Goal: Find contact information: Find contact information

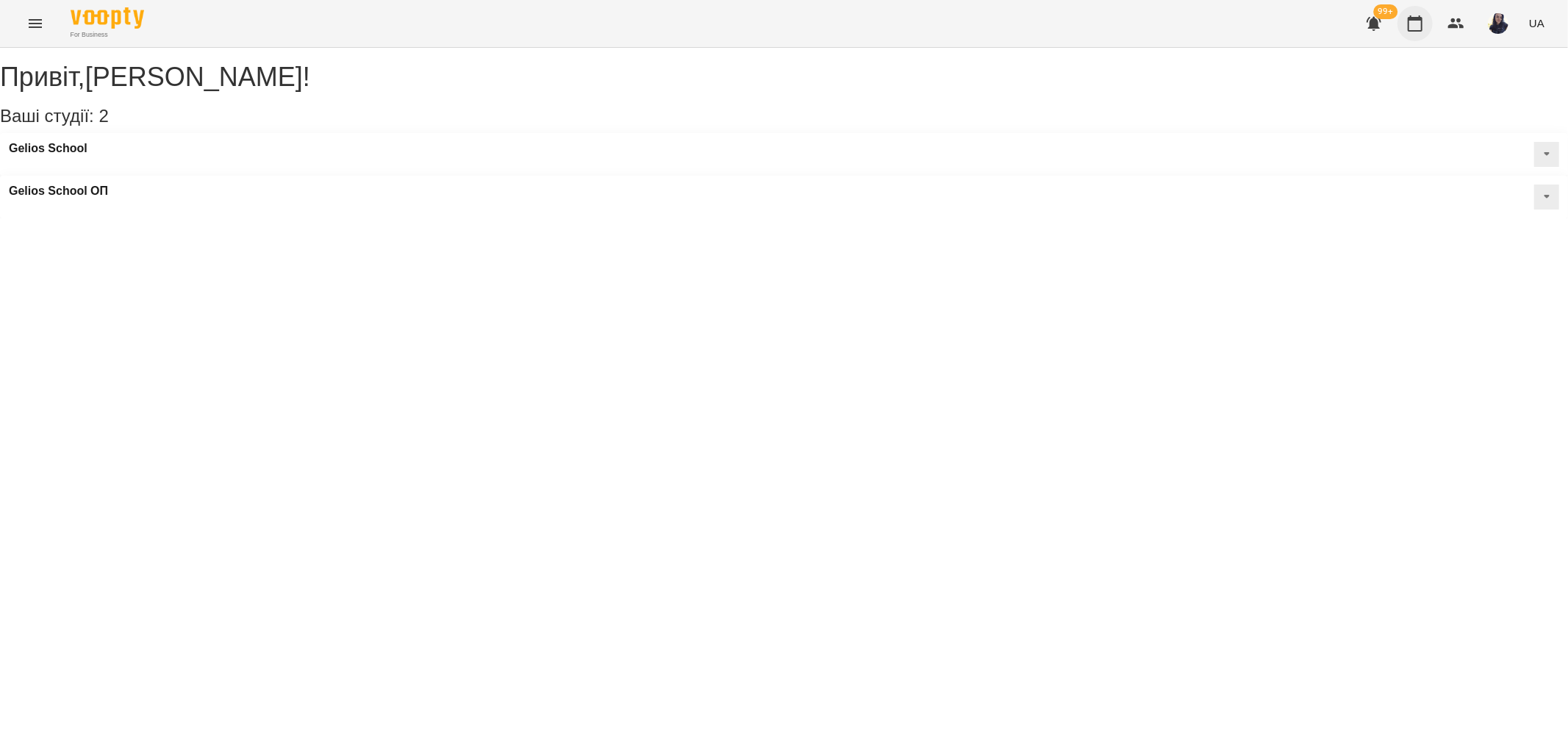
click at [1408, 27] on icon "button" at bounding box center [1415, 24] width 18 height 18
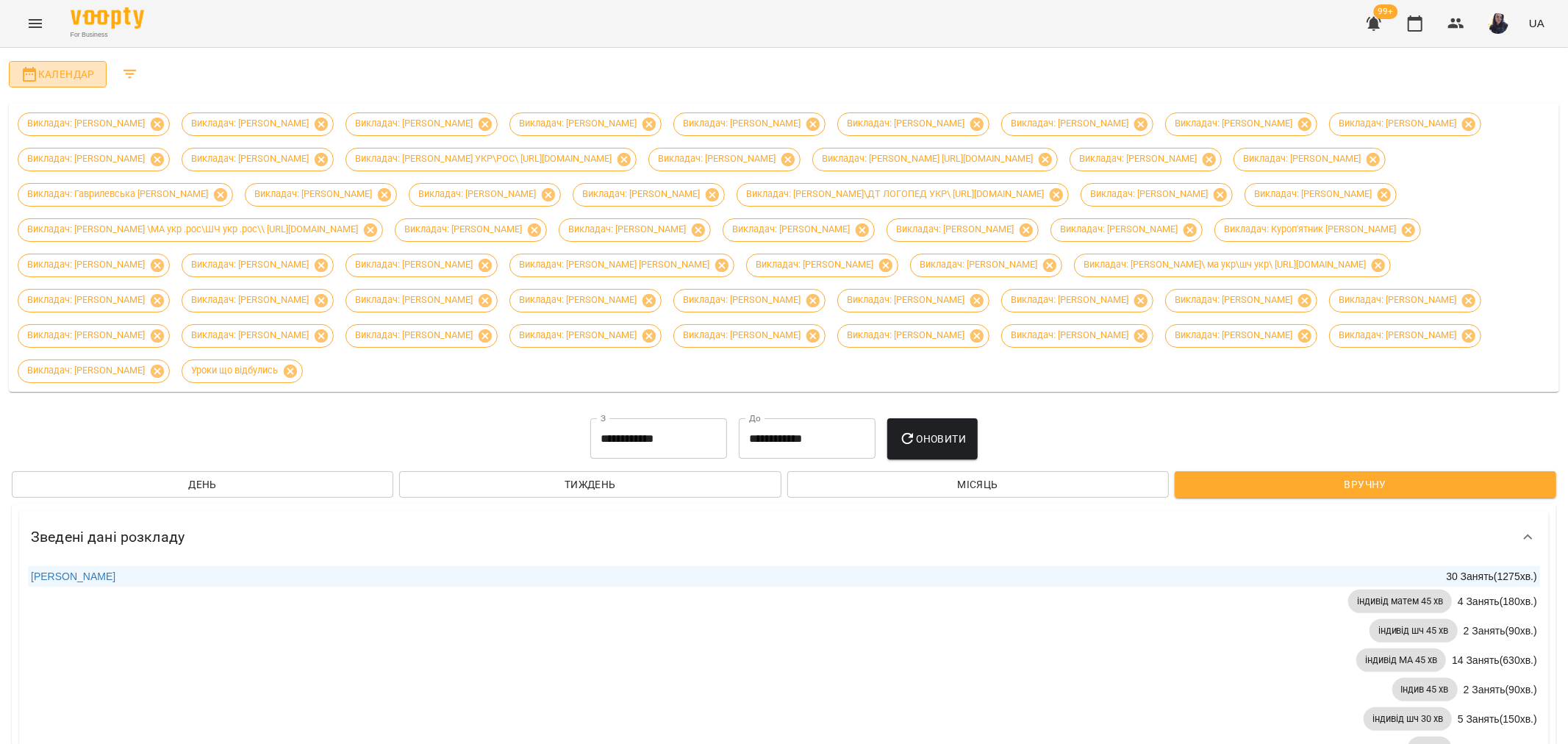
click at [62, 76] on span "Календар" at bounding box center [58, 74] width 74 height 18
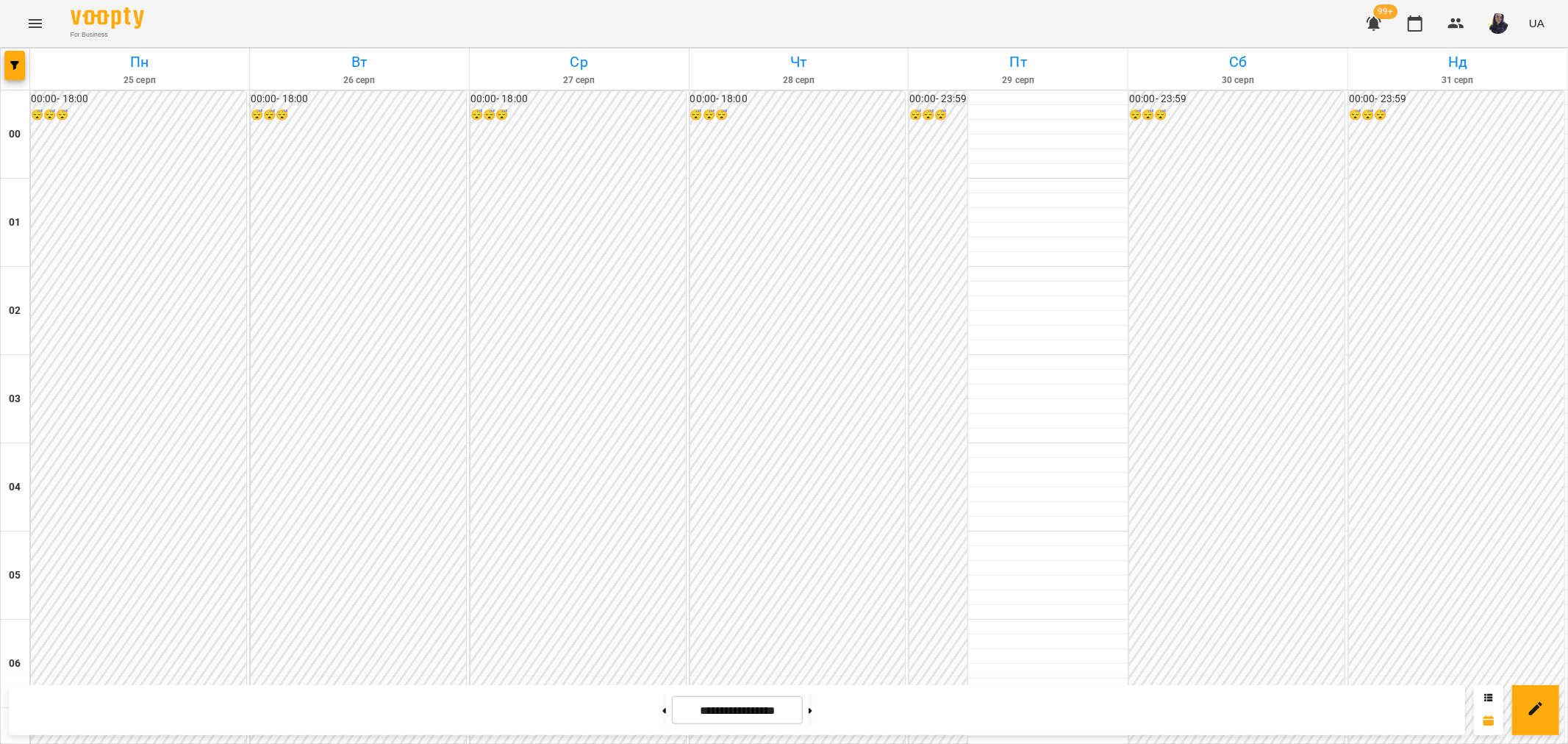
scroll to position [1449, 0]
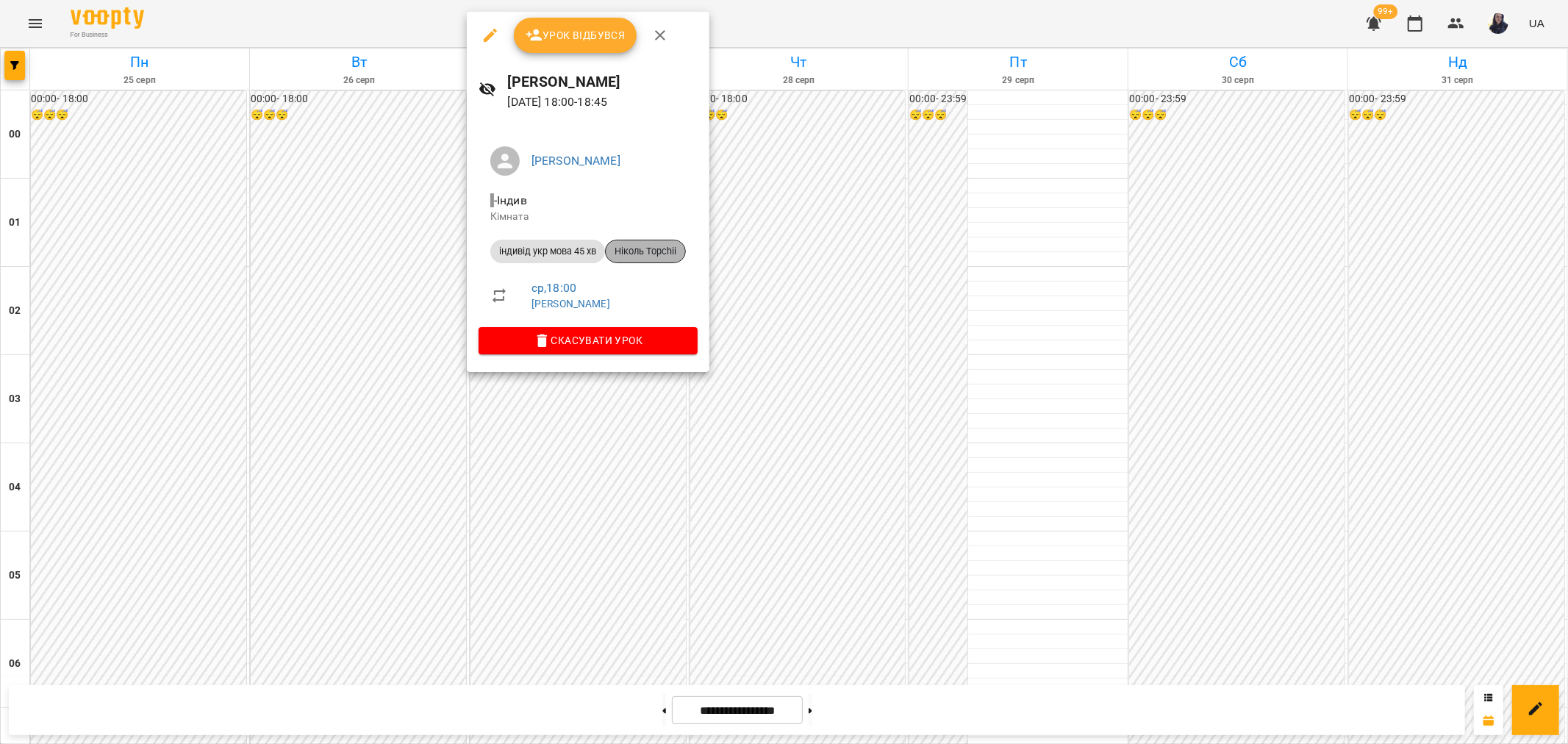
click at [674, 251] on span "Ніколь Topchii" at bounding box center [645, 252] width 80 height 13
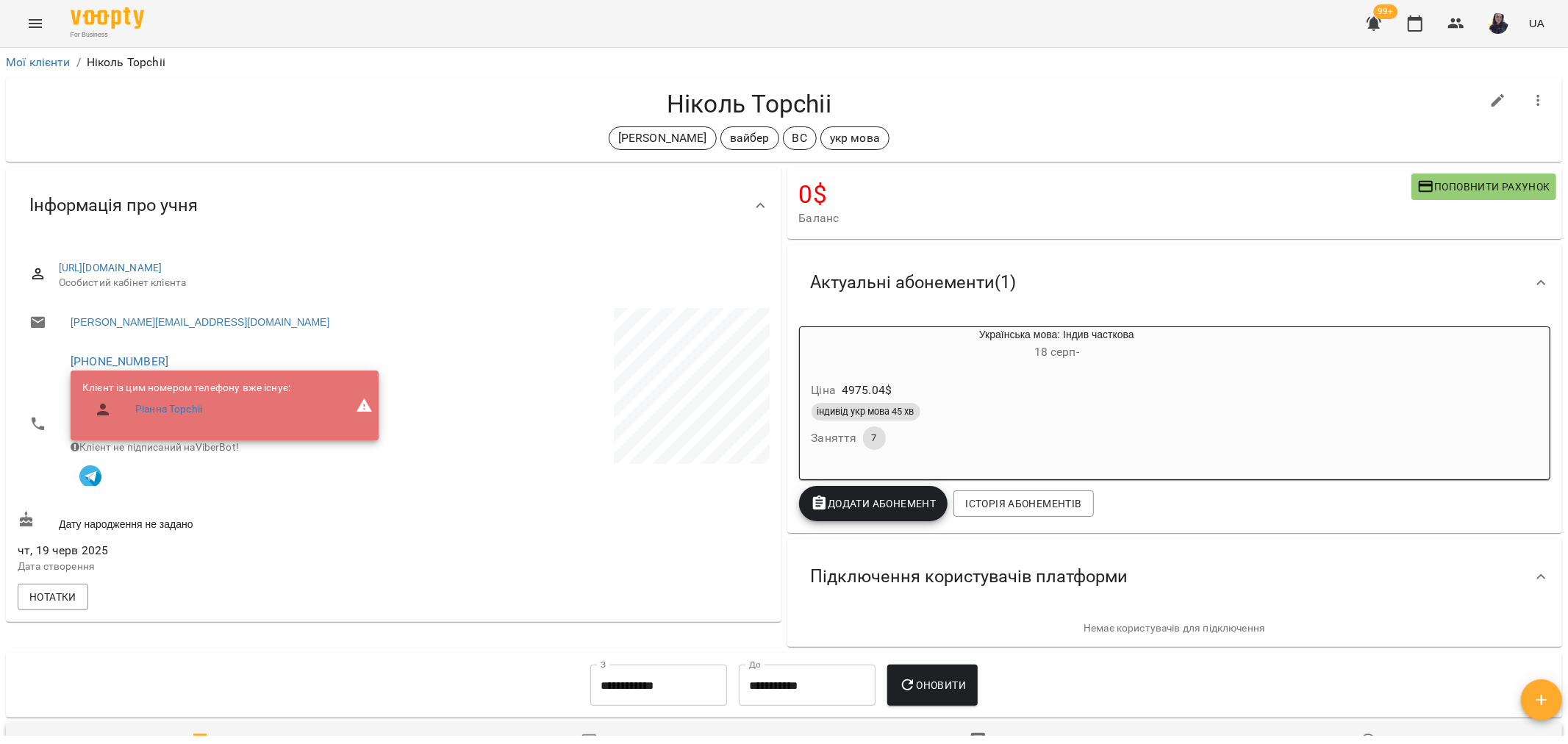
click at [737, 94] on h4 "Ніколь Topchii" at bounding box center [749, 104] width 1463 height 30
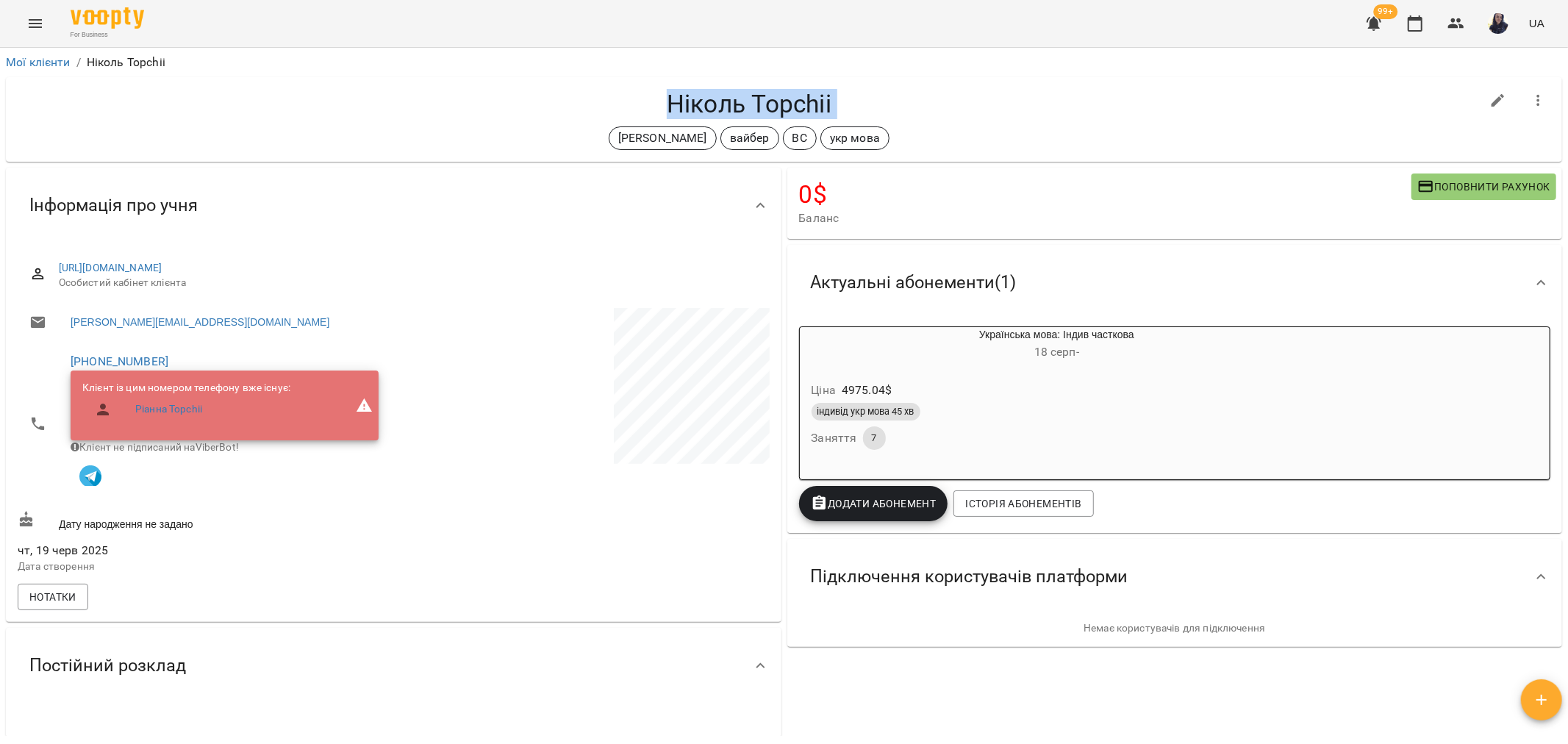
click at [737, 94] on h4 "Ніколь Topchii" at bounding box center [749, 104] width 1463 height 30
copy div "Ніколь Topchii Сорока Христина вайбер ВС укр мова"
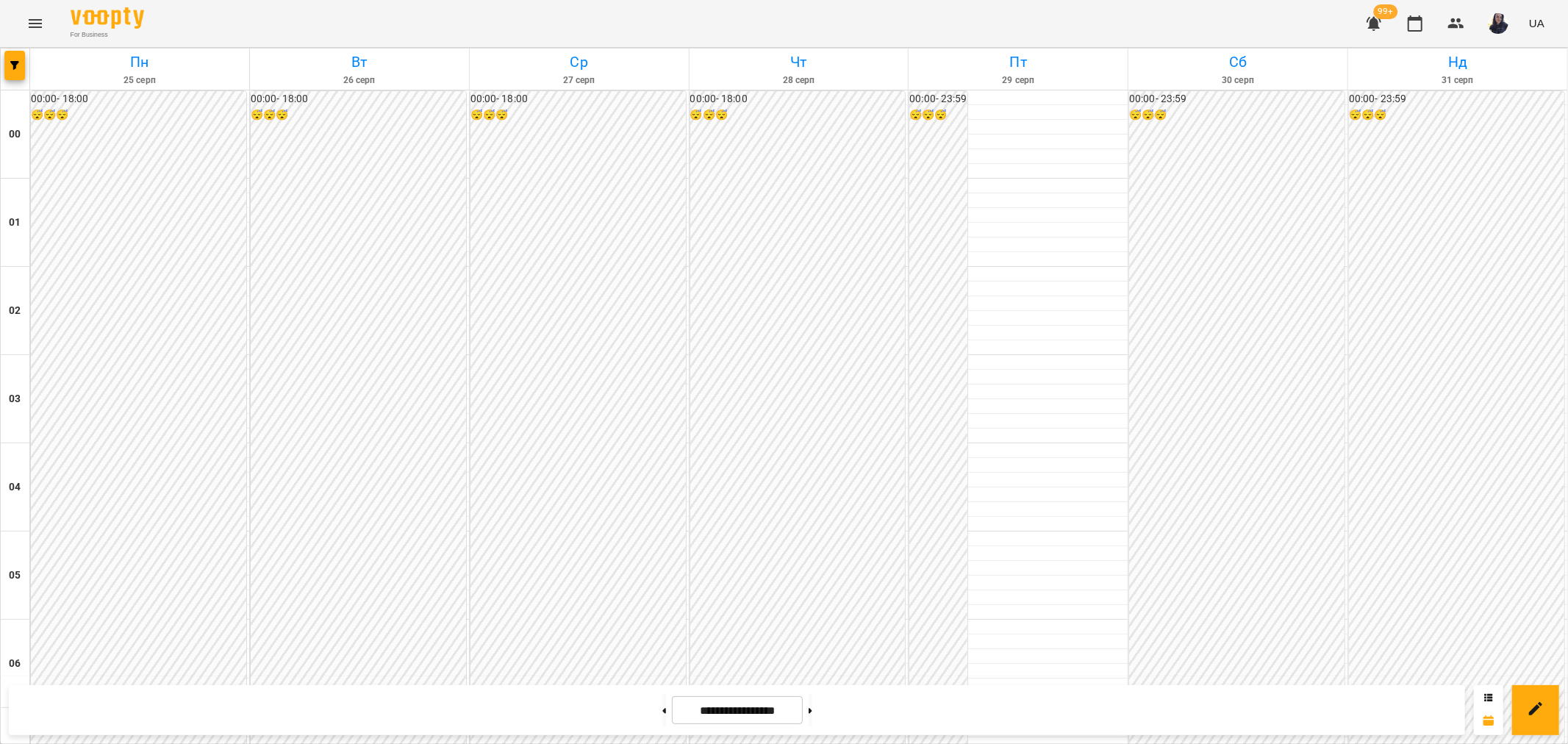
scroll to position [1470, 0]
